Goal: Find specific page/section: Find specific page/section

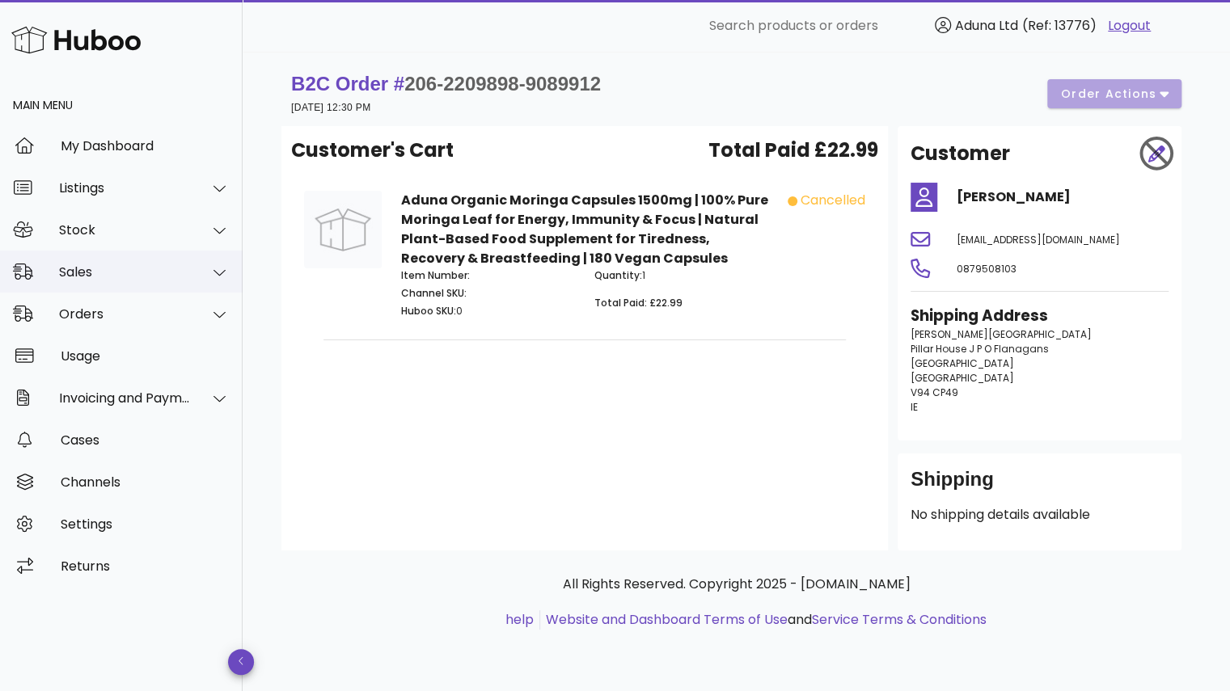
click at [157, 272] on div "Sales" at bounding box center [125, 271] width 132 height 15
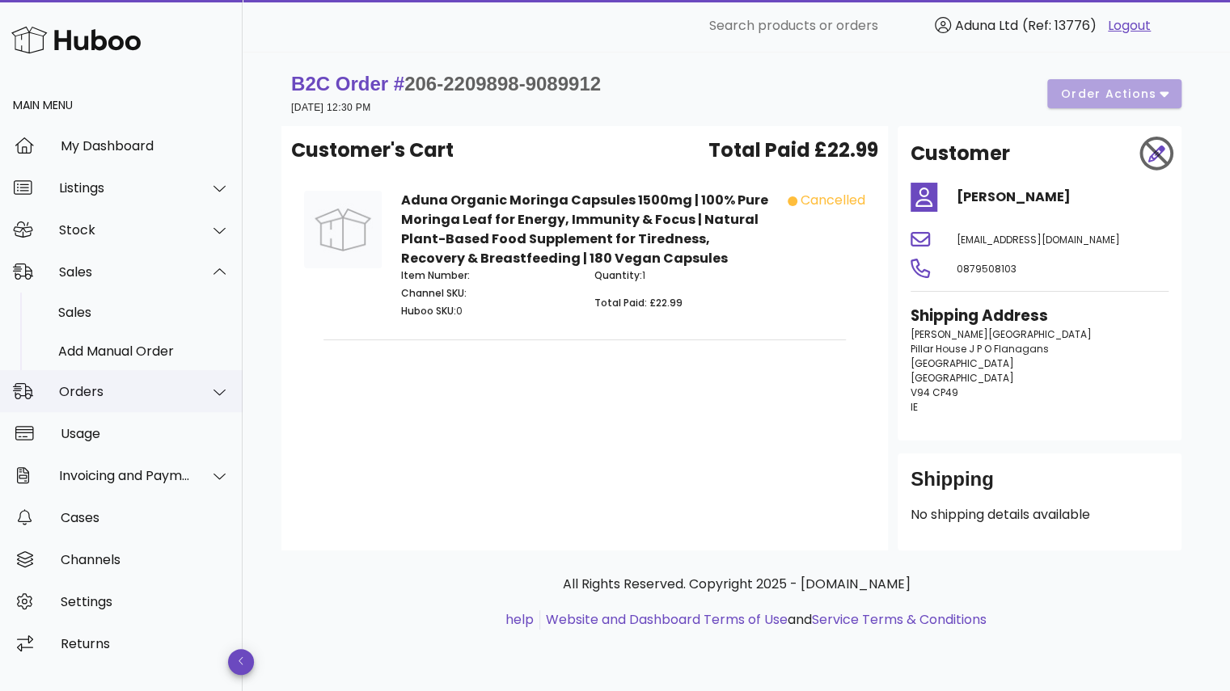
click at [124, 382] on div "Orders" at bounding box center [121, 391] width 243 height 42
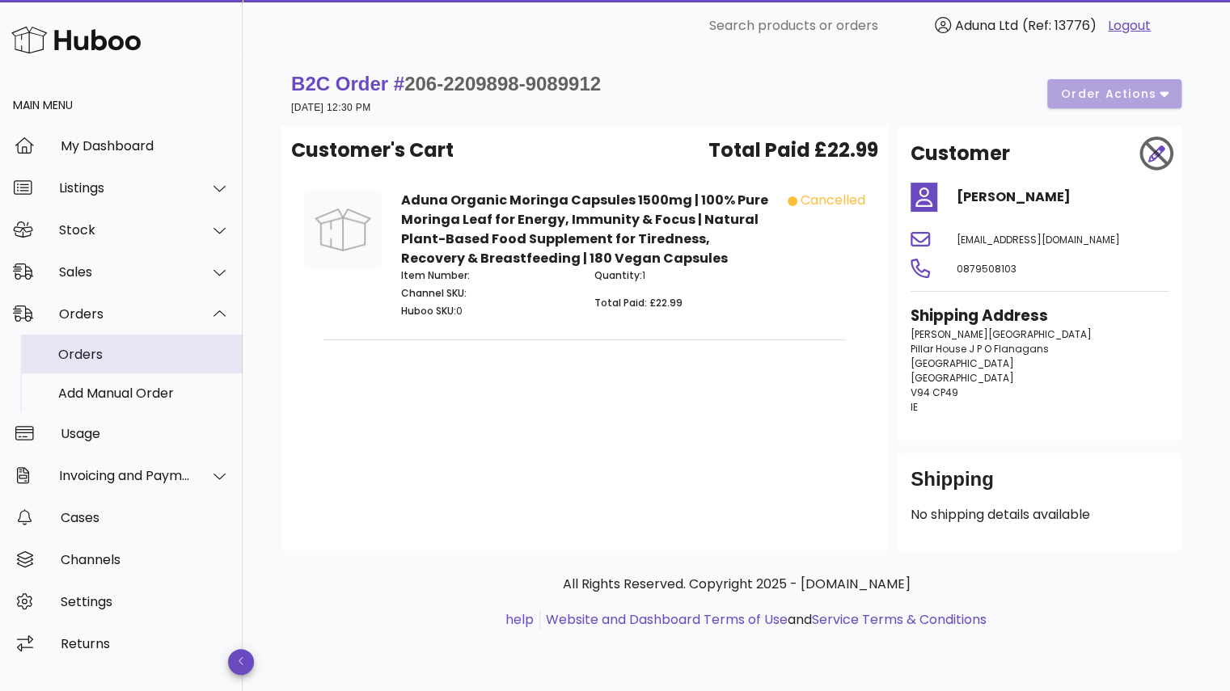
click at [88, 362] on div "Orders" at bounding box center [143, 354] width 171 height 35
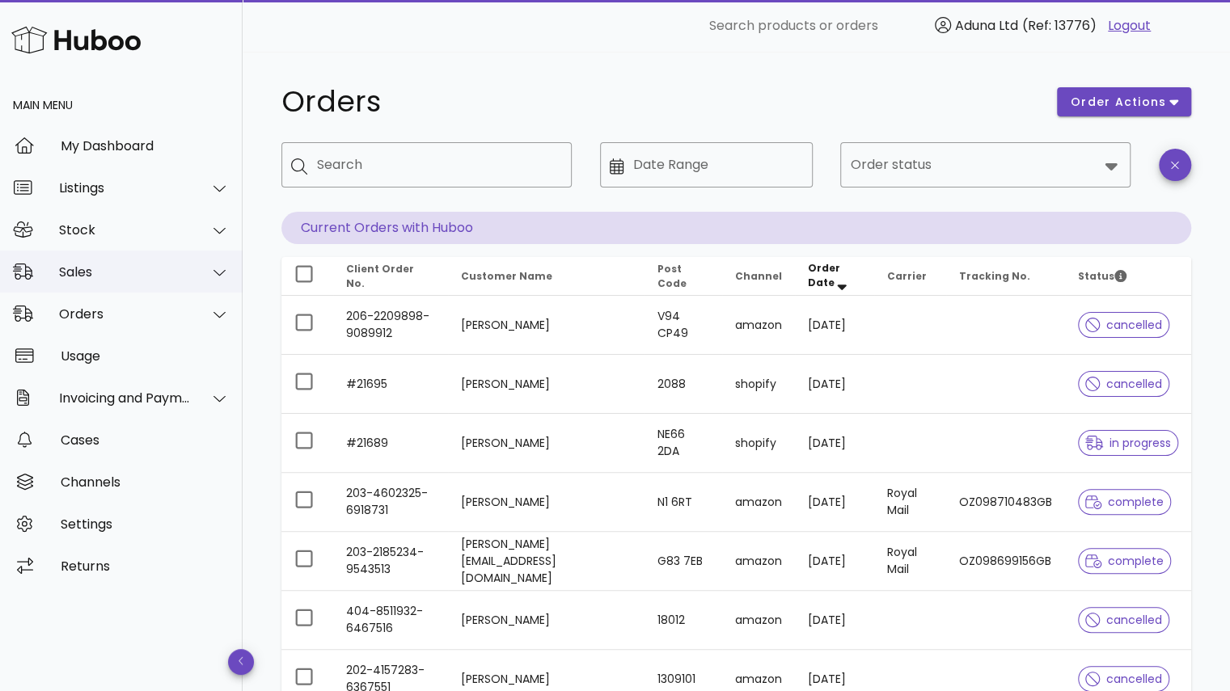
click at [145, 272] on div "Sales" at bounding box center [125, 271] width 132 height 15
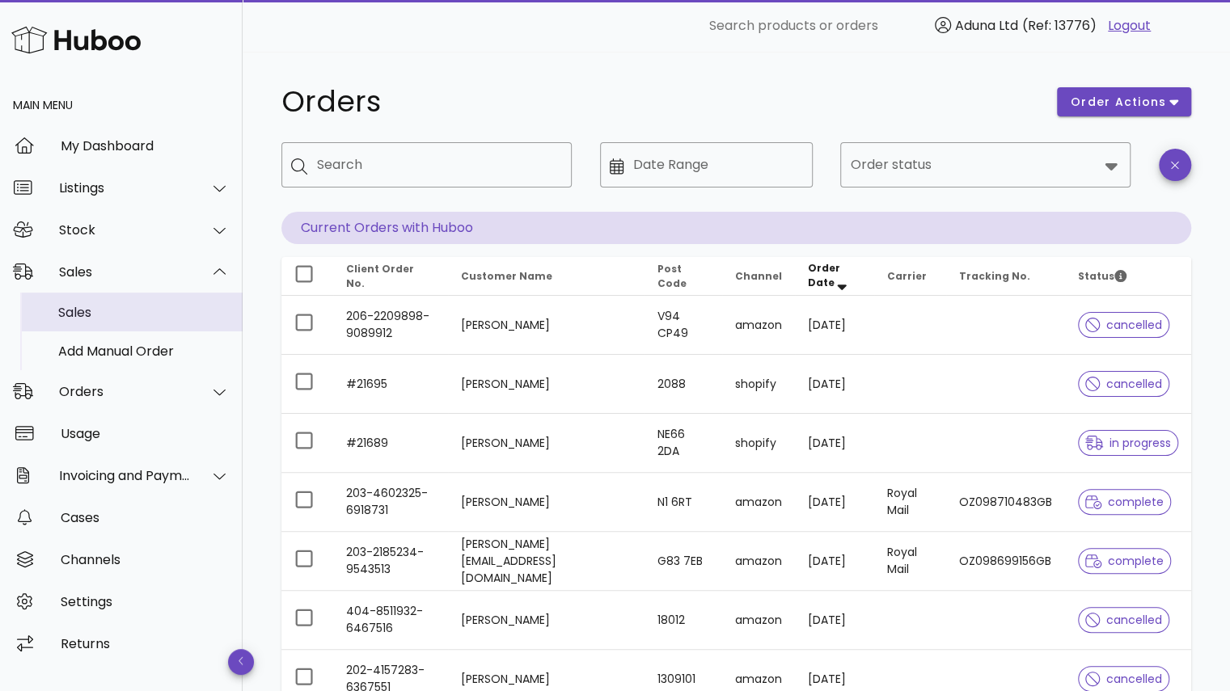
click at [154, 323] on div "Sales" at bounding box center [143, 312] width 171 height 35
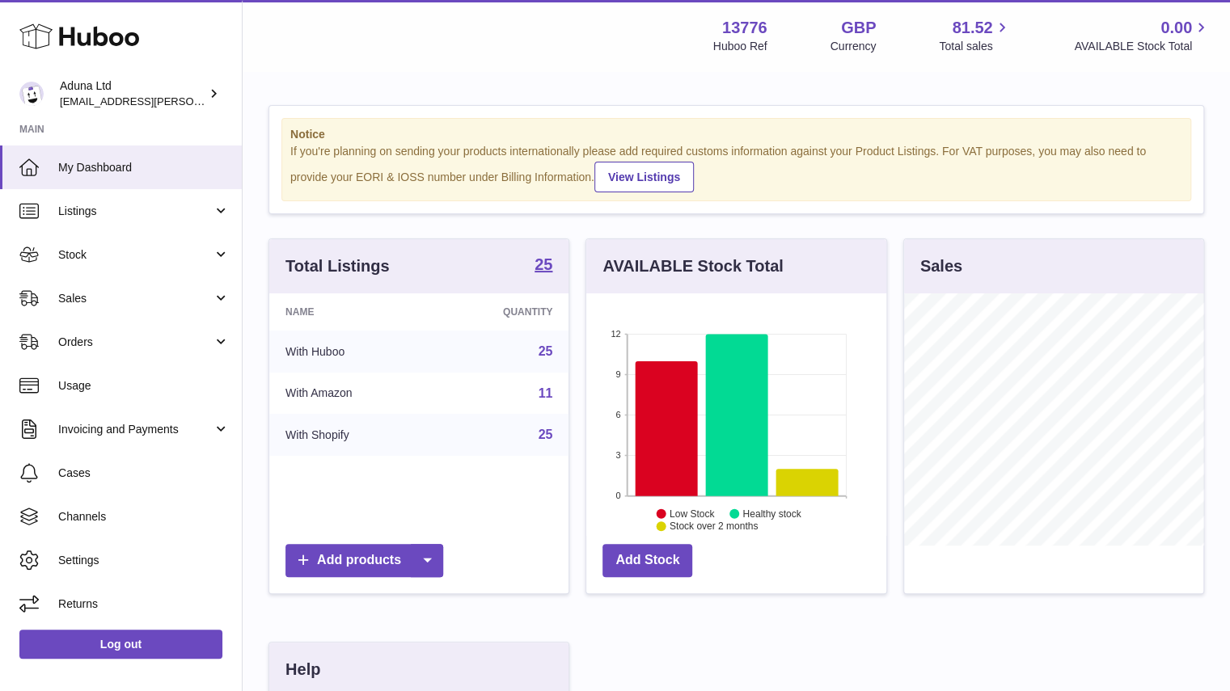
scroll to position [252, 300]
click at [193, 303] on span "Sales" at bounding box center [135, 298] width 154 height 15
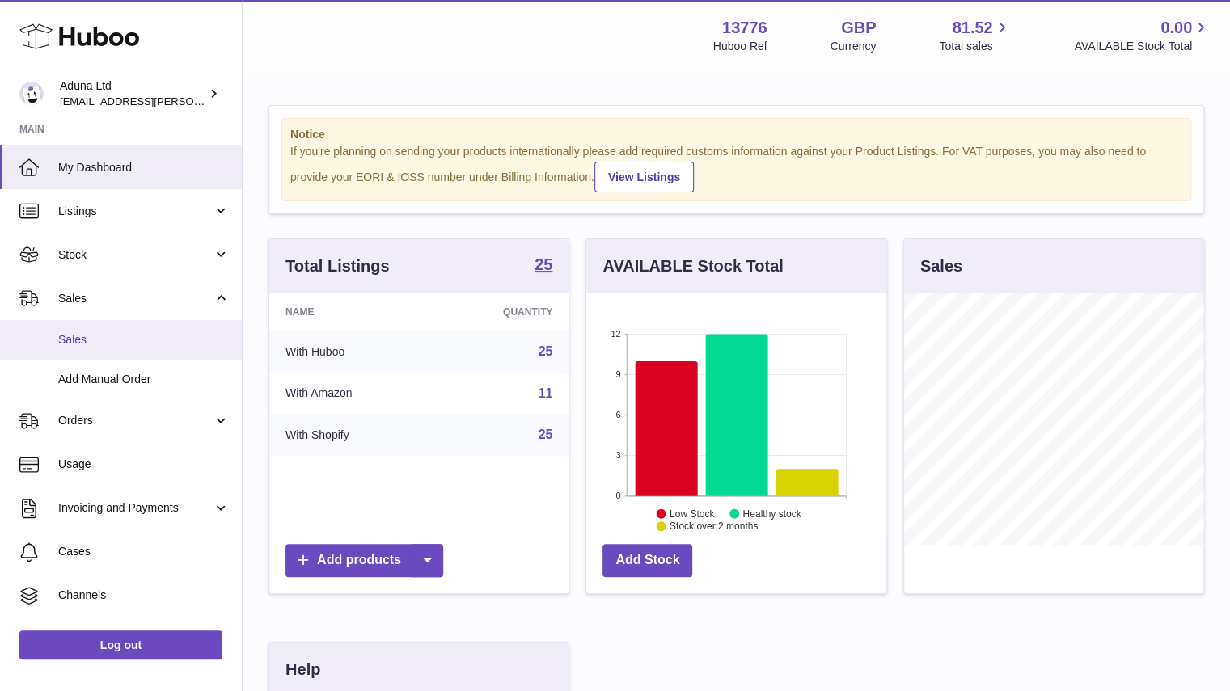
click at [162, 352] on link "Sales" at bounding box center [121, 340] width 242 height 40
